Goal: Use online tool/utility: Utilize a website feature to perform a specific function

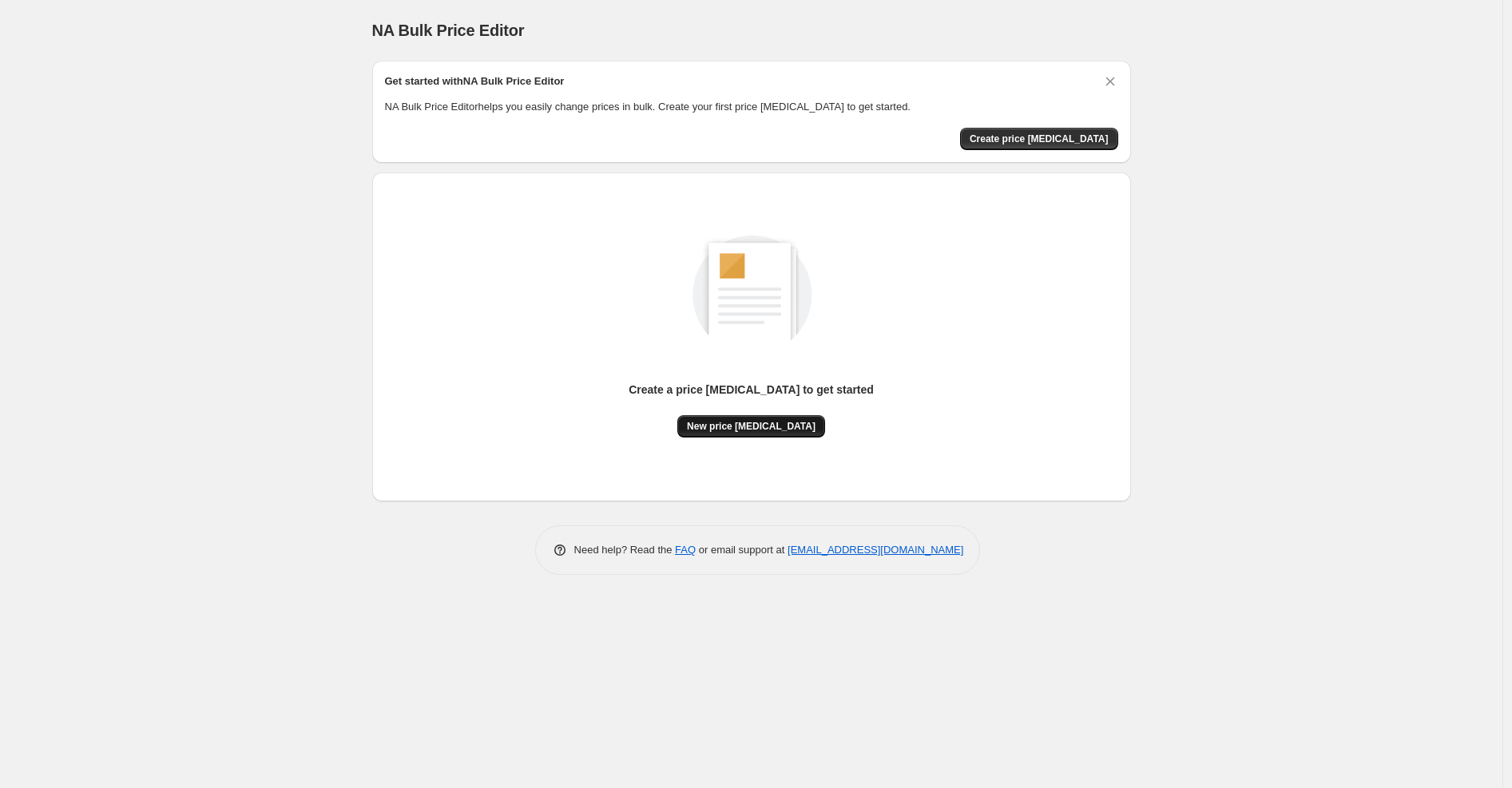
click at [785, 426] on span "New price [MEDICAL_DATA]" at bounding box center [750, 427] width 129 height 13
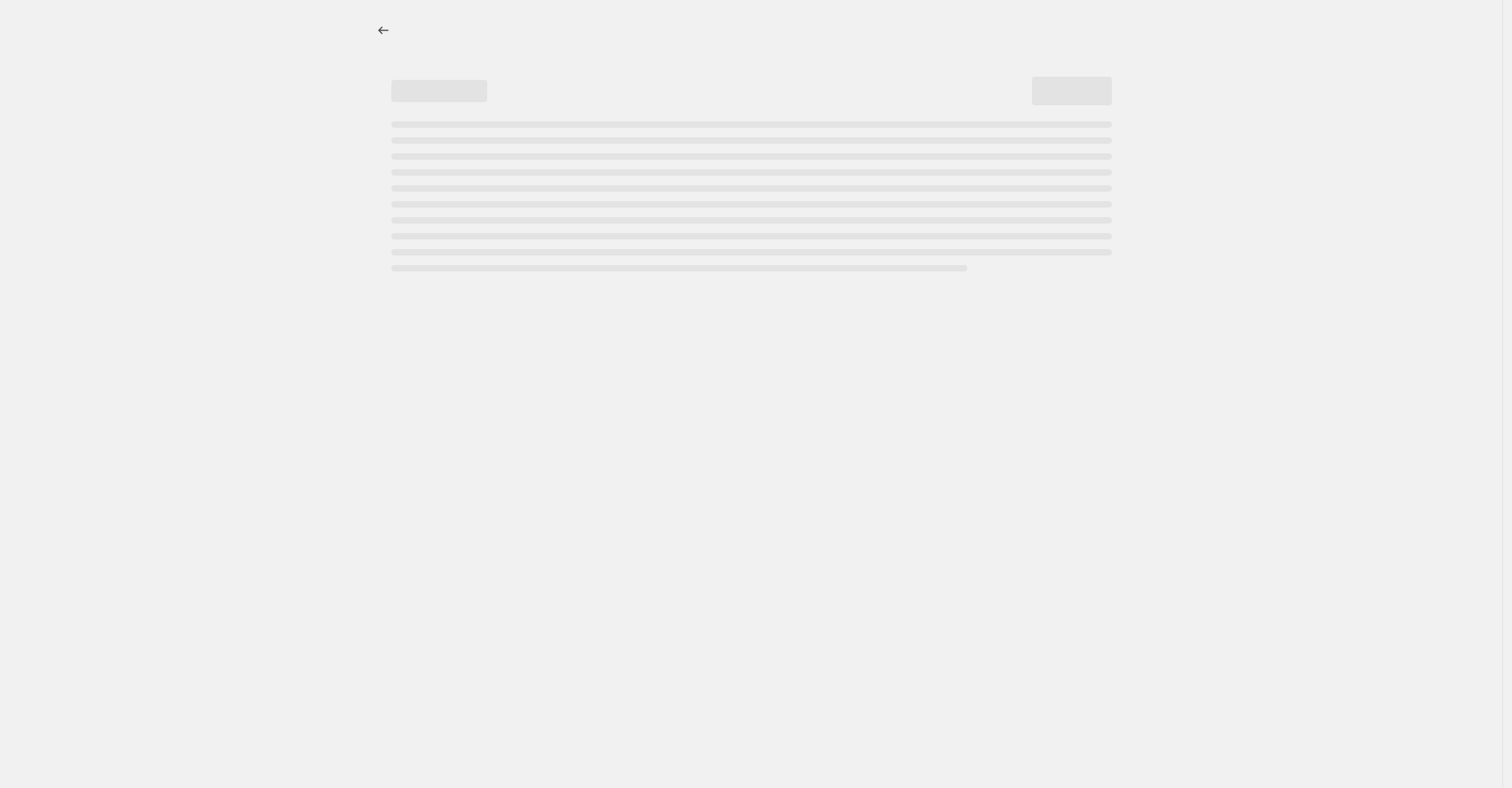
select select "percentage"
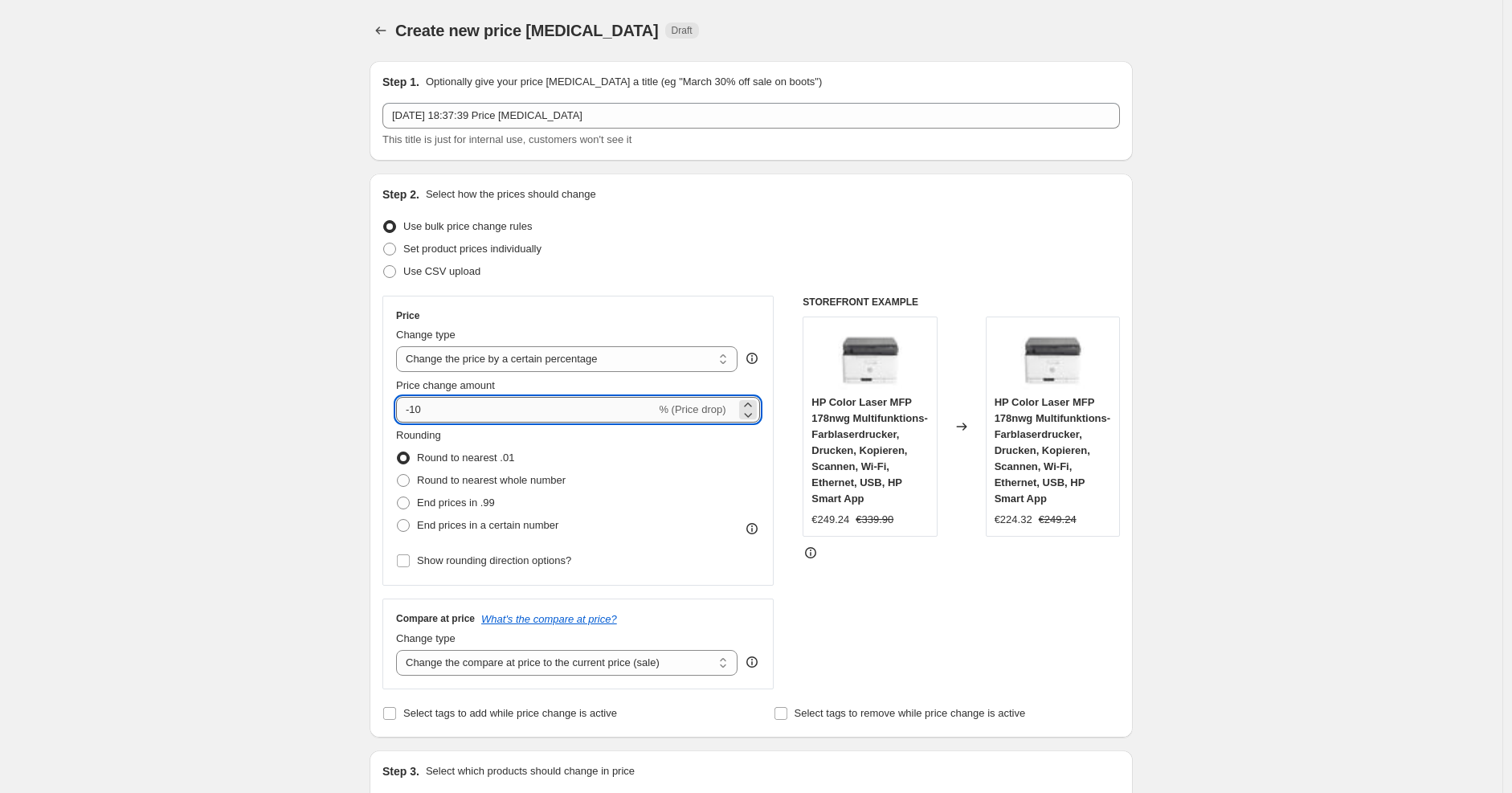
click at [568, 407] on input "-10" at bounding box center [525, 410] width 259 height 26
type input "-1"
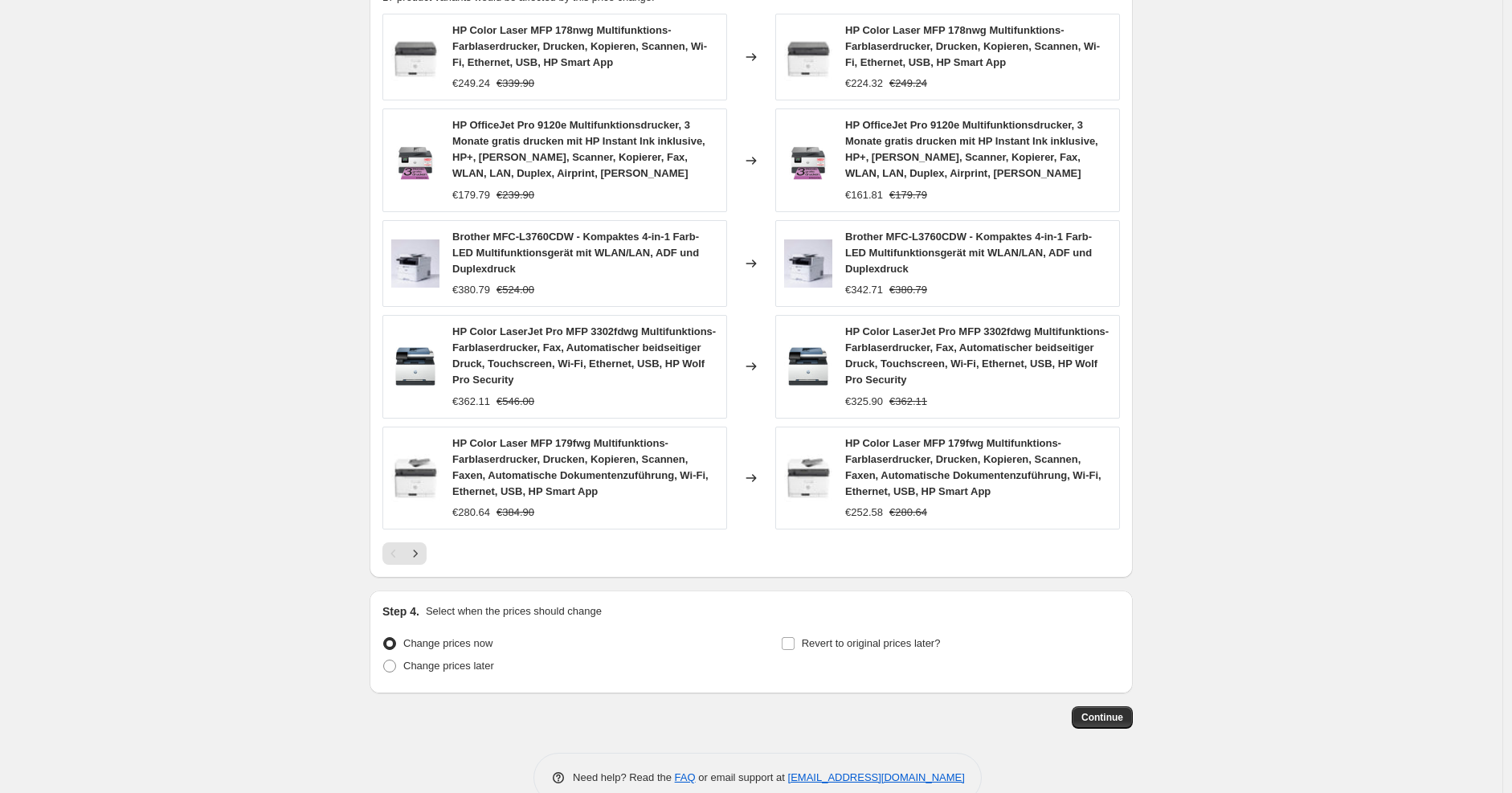
scroll to position [969, 0]
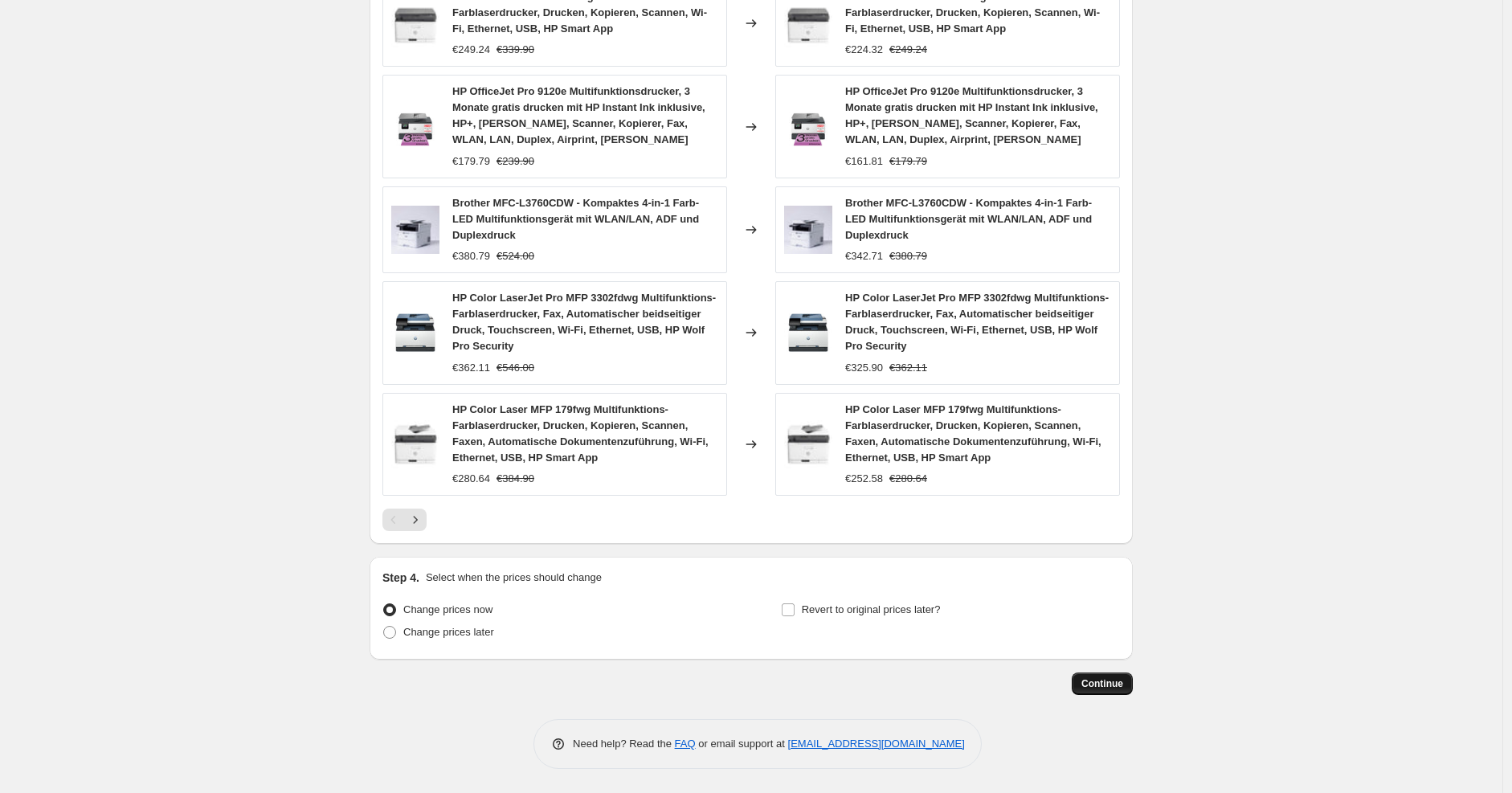
type input "-25"
click at [1096, 683] on span "Continue" at bounding box center [1101, 684] width 41 height 13
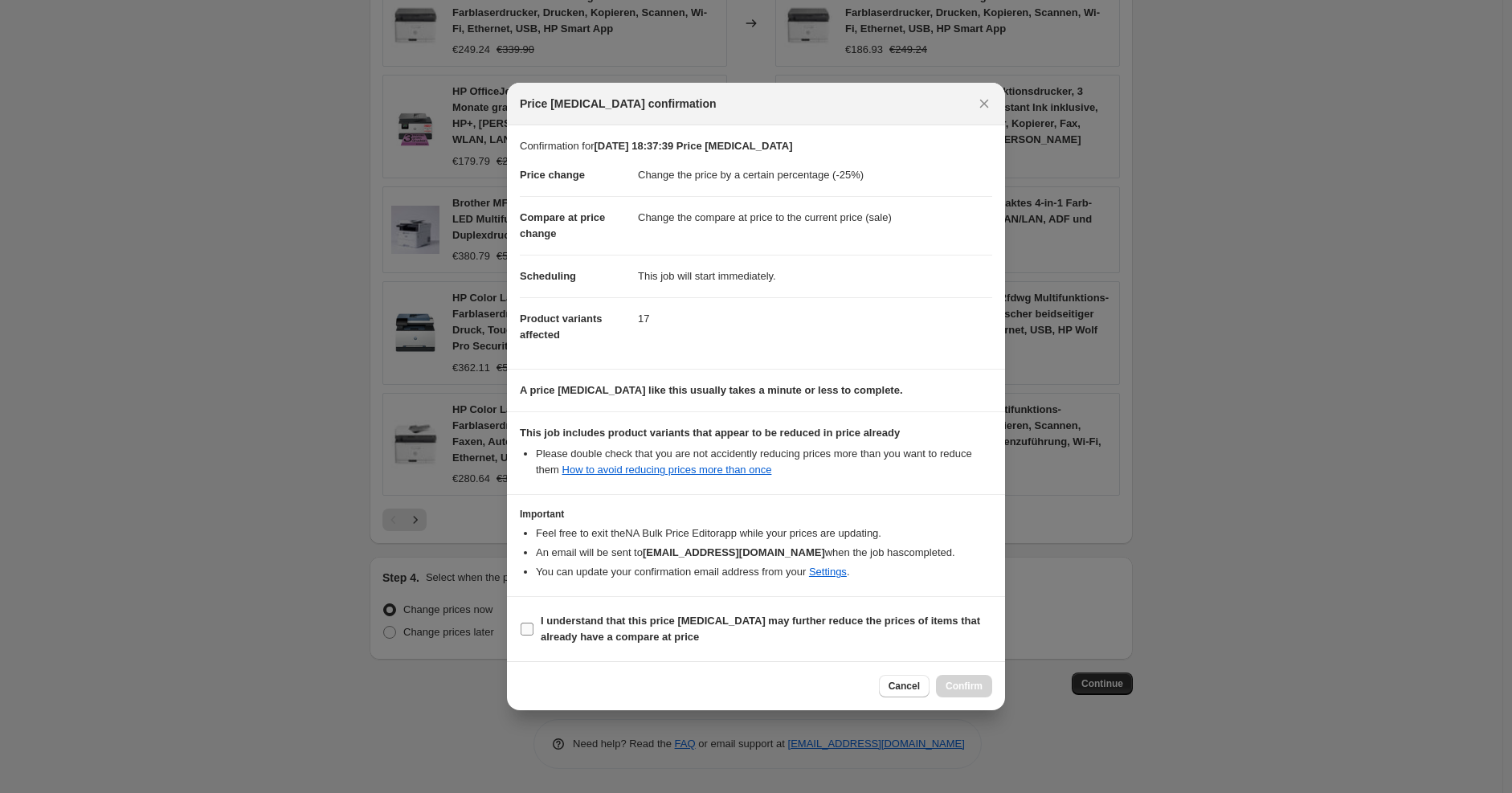
click at [821, 637] on span "I understand that this price [MEDICAL_DATA] may further reduce the prices of it…" at bounding box center [766, 630] width 451 height 33
click at [534, 635] on input "I understand that this price [MEDICAL_DATA] may further reduce the prices of it…" at bounding box center [527, 629] width 13 height 13
checkbox input "true"
click at [950, 682] on span "Confirm" at bounding box center [964, 686] width 37 height 13
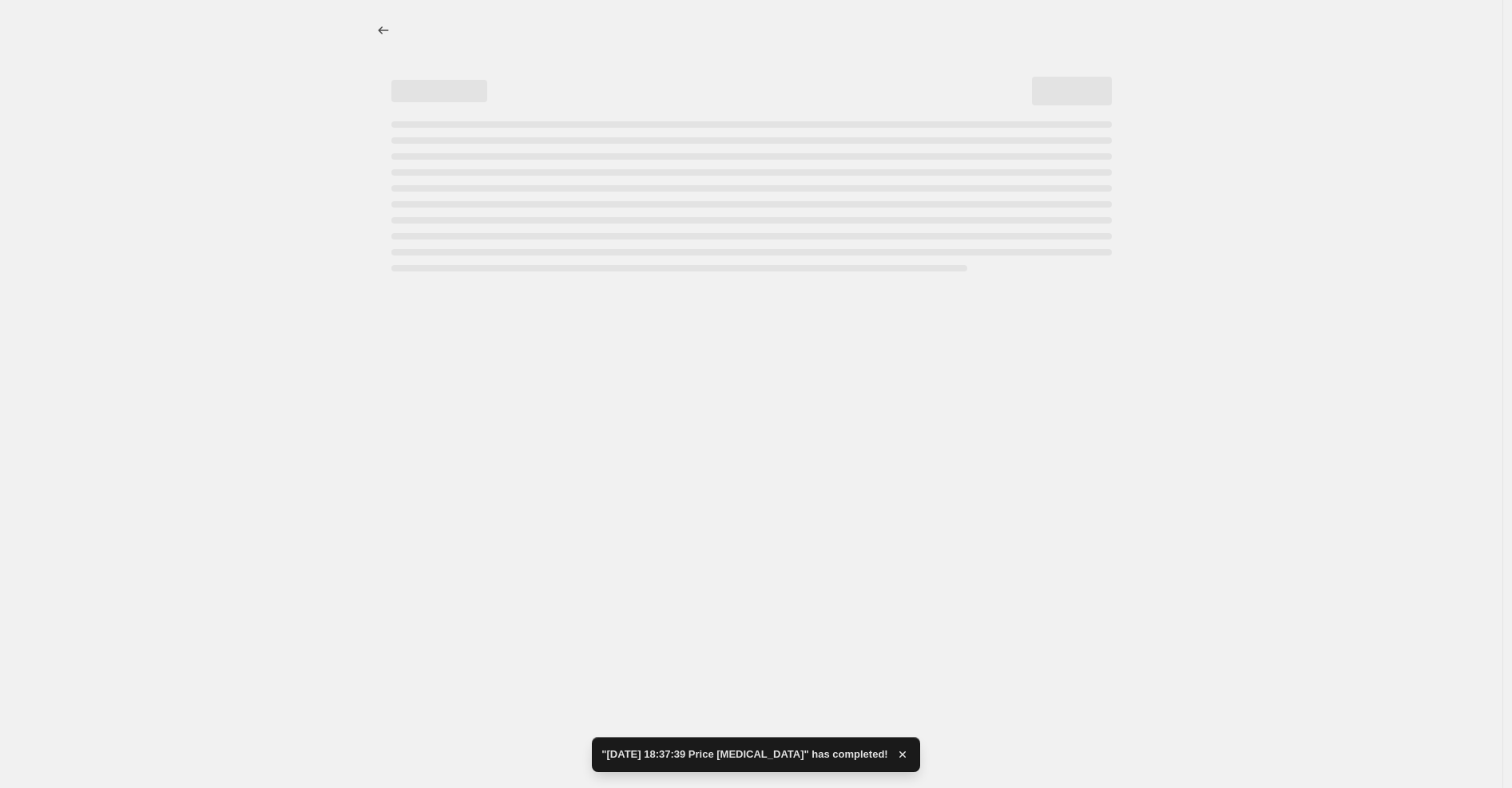
select select "percentage"
